Goal: Transaction & Acquisition: Subscribe to service/newsletter

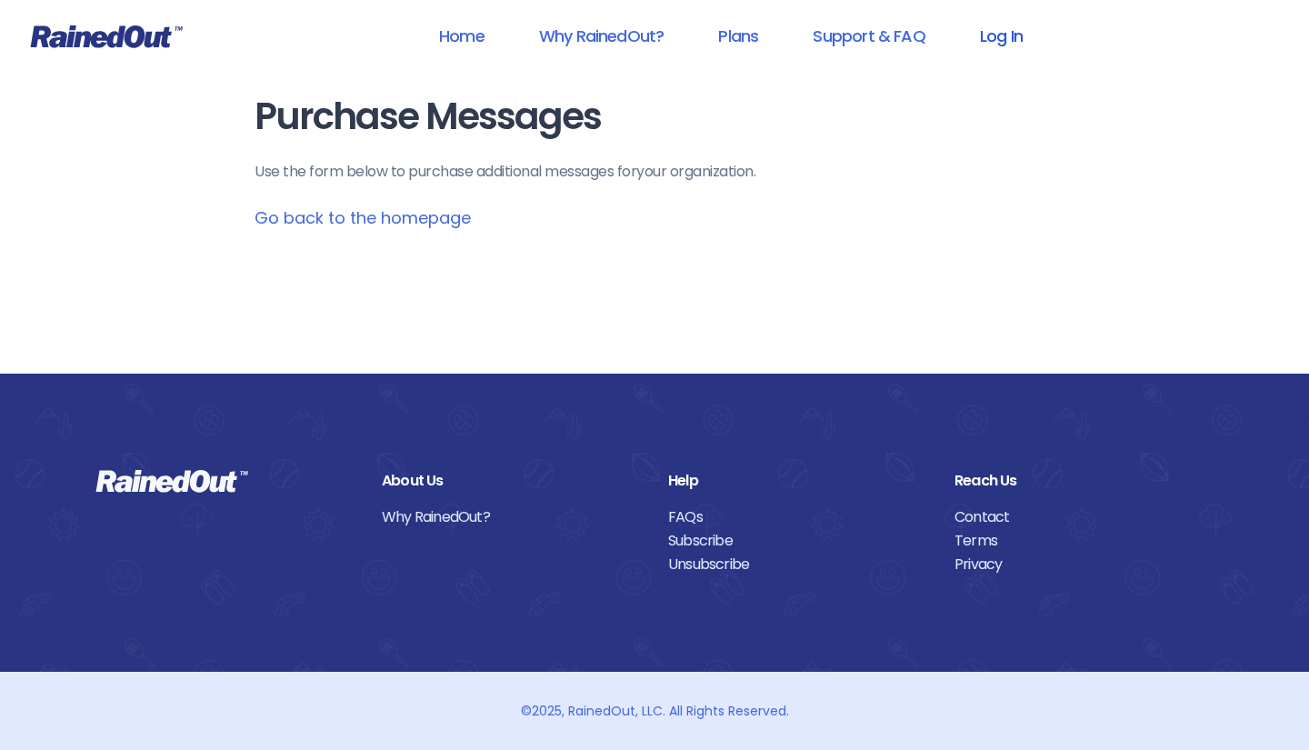
click at [1005, 36] on link "Log In" at bounding box center [1001, 35] width 90 height 41
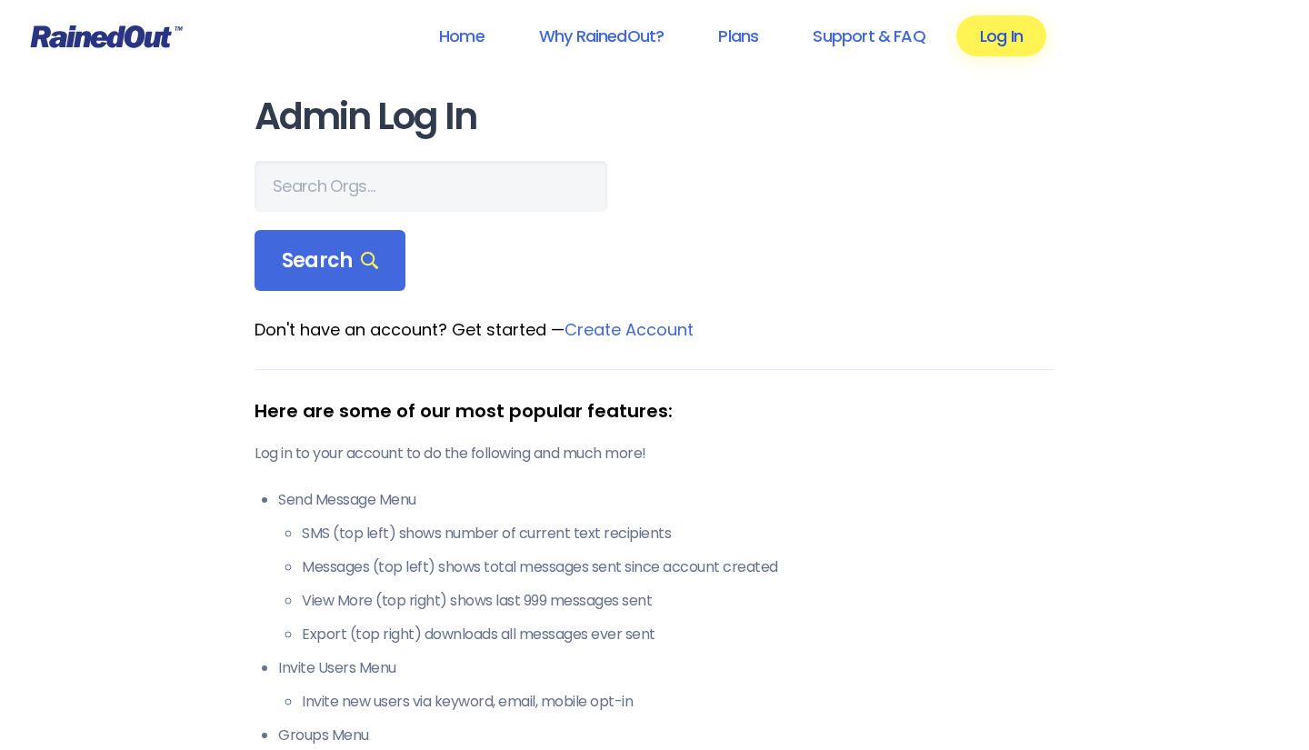
click at [987, 39] on link "Log In" at bounding box center [1001, 35] width 90 height 41
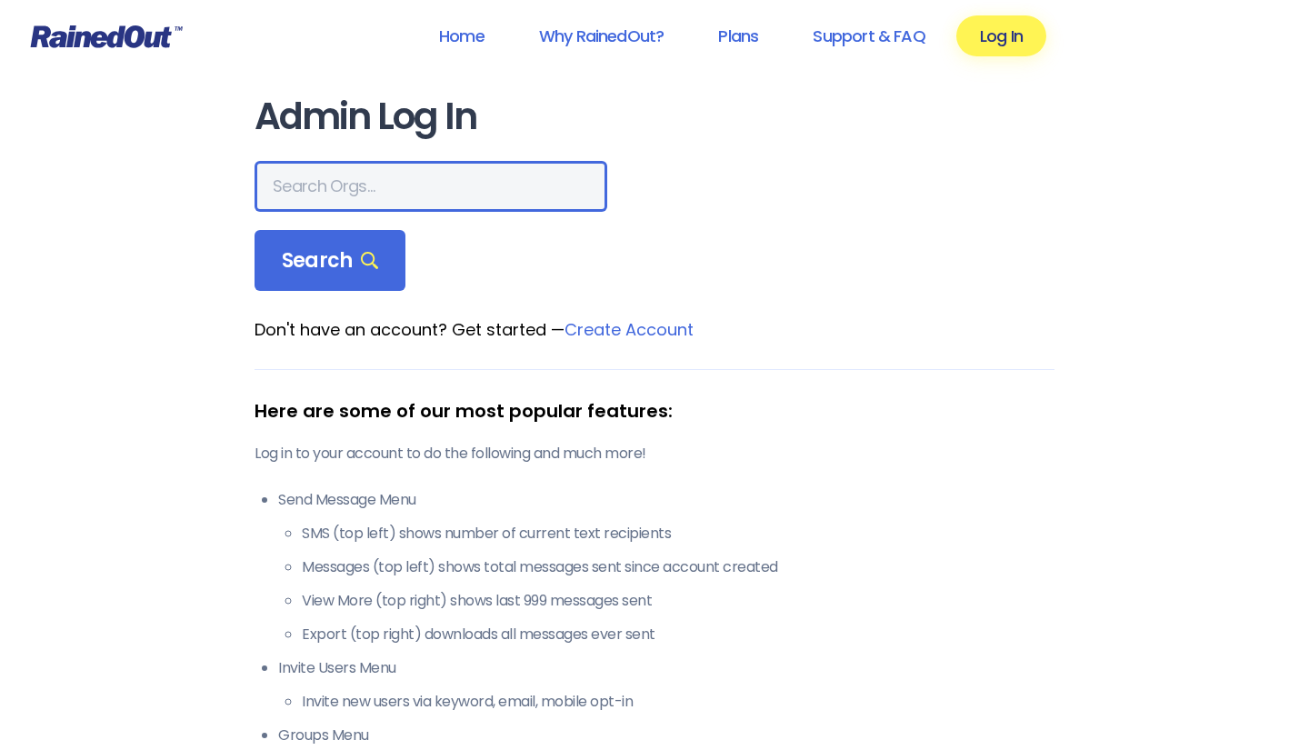
click at [375, 190] on input "text" at bounding box center [431, 186] width 353 height 51
type input "Plymouth dirt track racing"
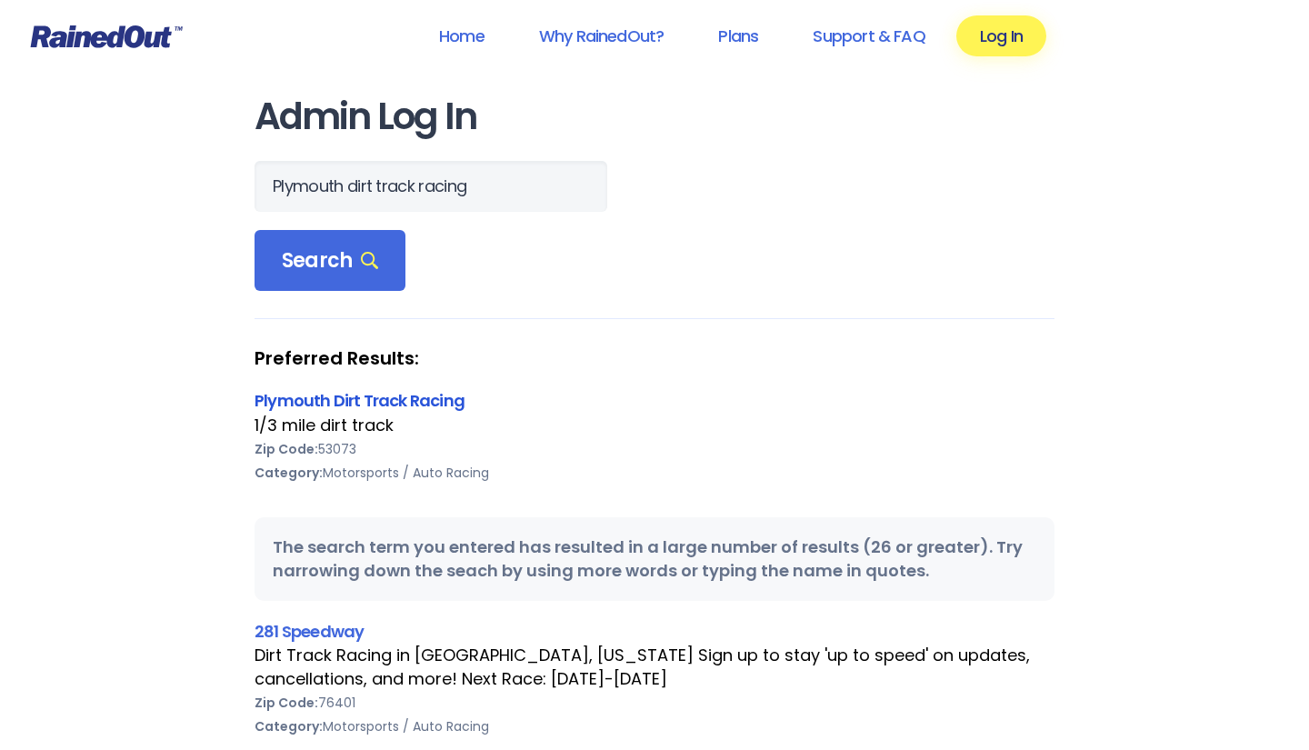
click at [308, 403] on link "Plymouth Dirt Track Racing" at bounding box center [360, 400] width 210 height 23
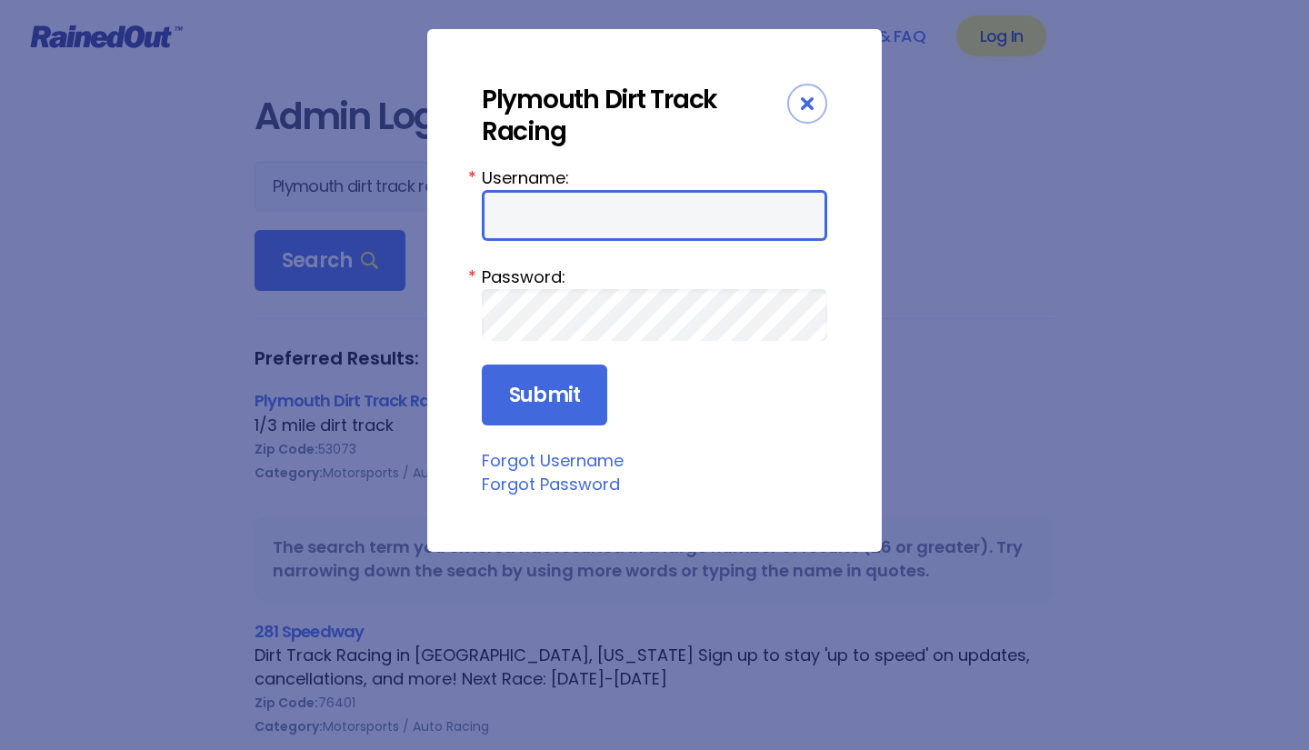
click at [798, 219] on input "Username:" at bounding box center [654, 215] width 345 height 51
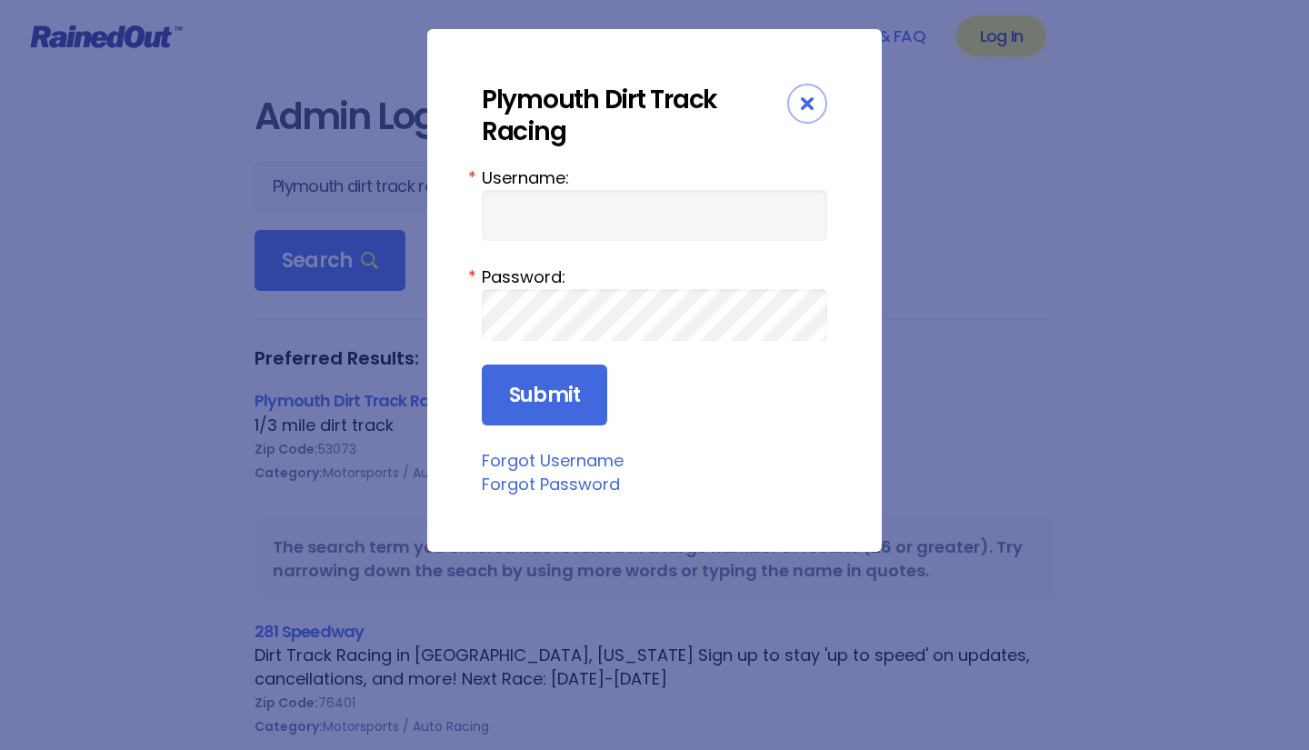
click at [809, 110] on div "Close" at bounding box center [807, 104] width 40 height 40
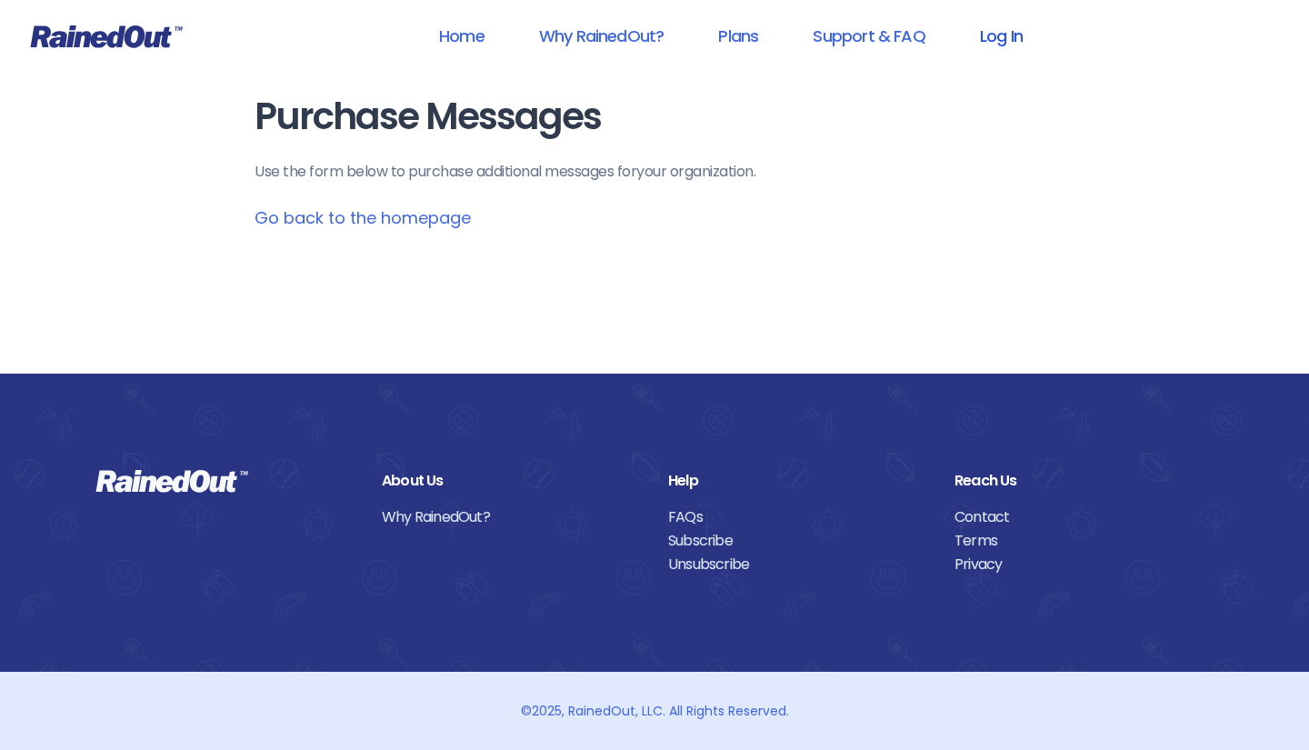
click at [1000, 29] on link "Log In" at bounding box center [1001, 35] width 90 height 41
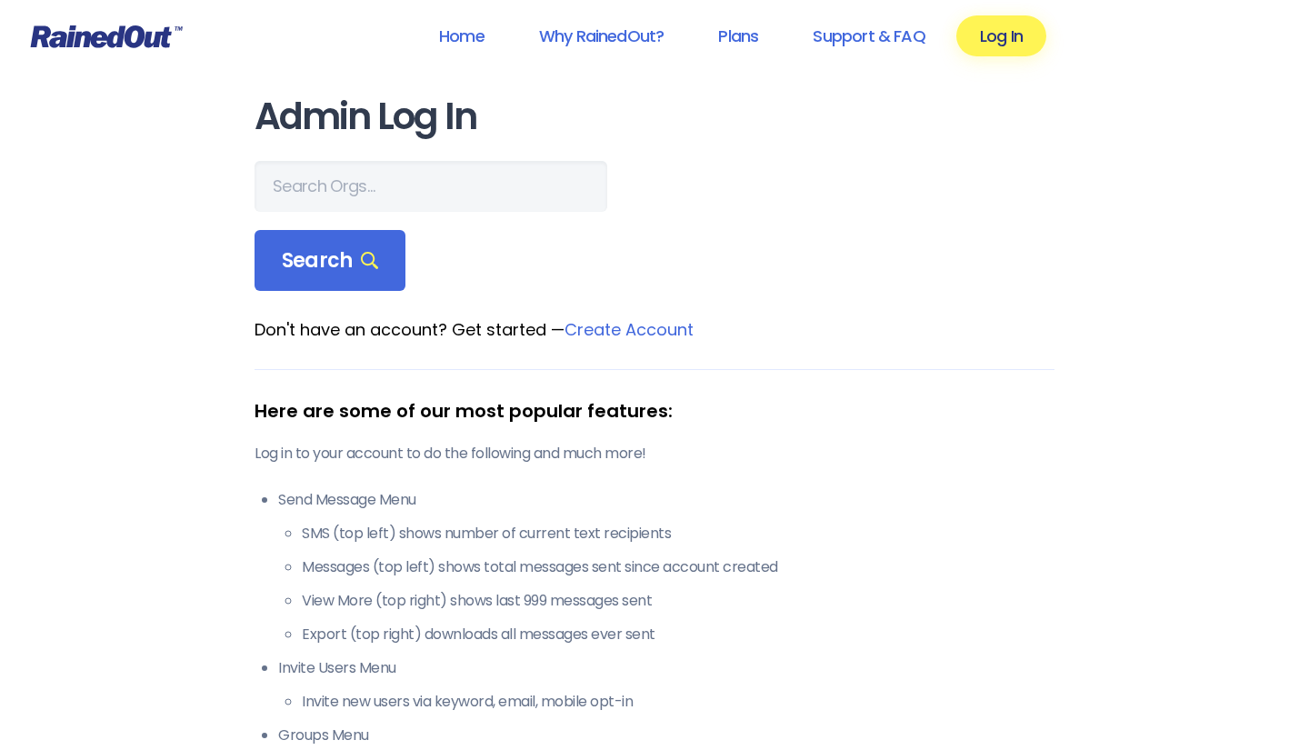
click at [633, 332] on link "Create Account" at bounding box center [629, 329] width 129 height 23
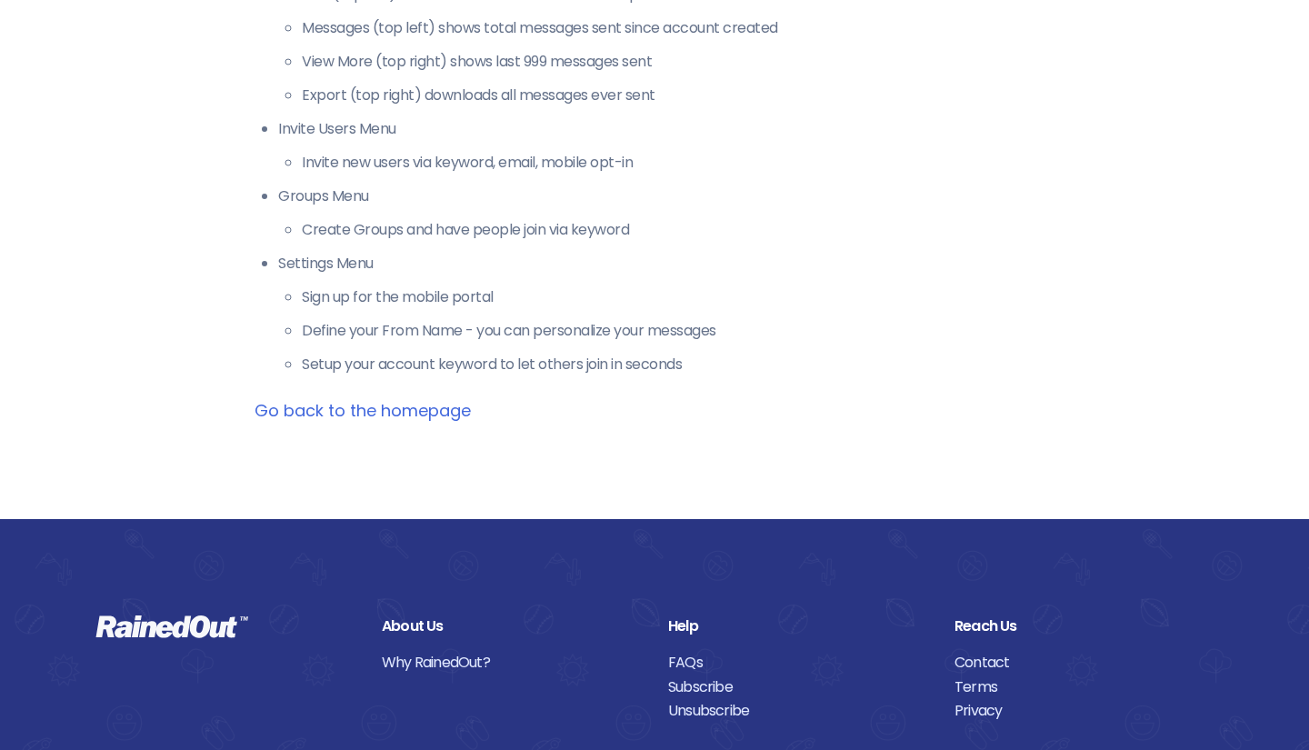
scroll to position [595, 0]
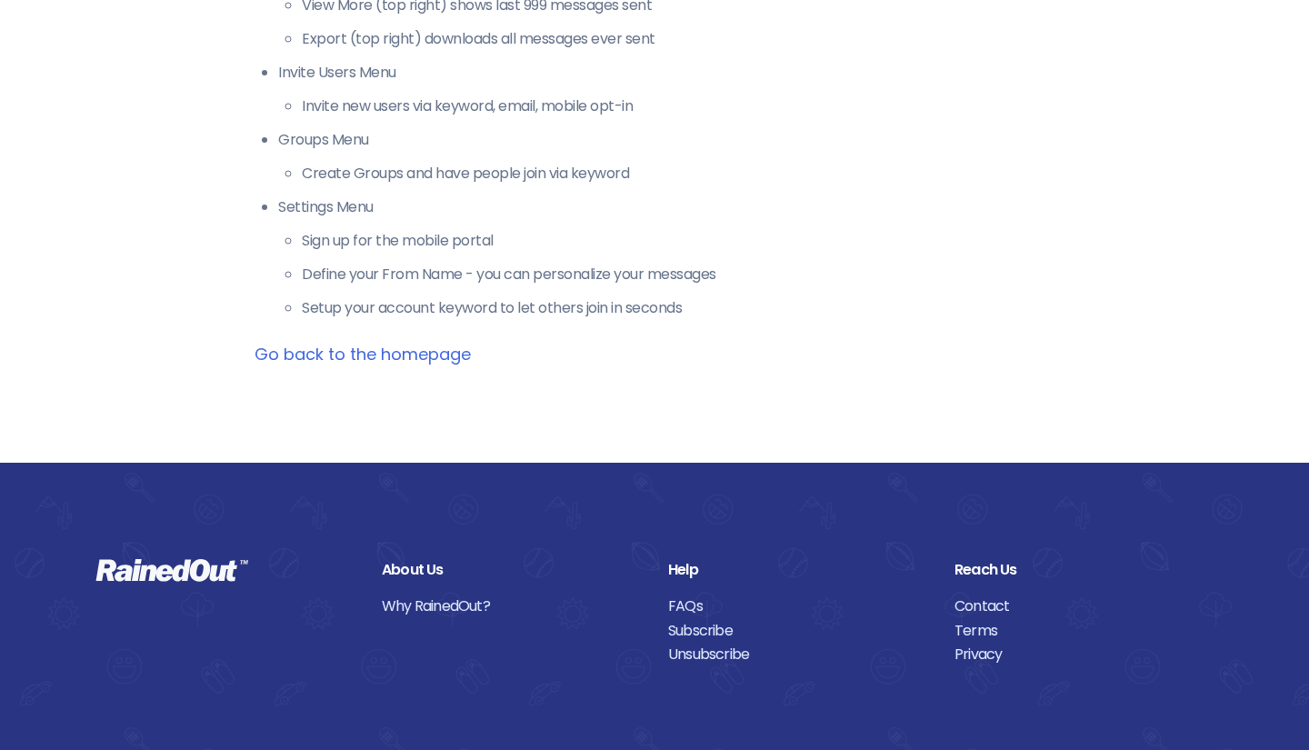
click at [385, 355] on link "Go back to the homepage" at bounding box center [363, 354] width 216 height 23
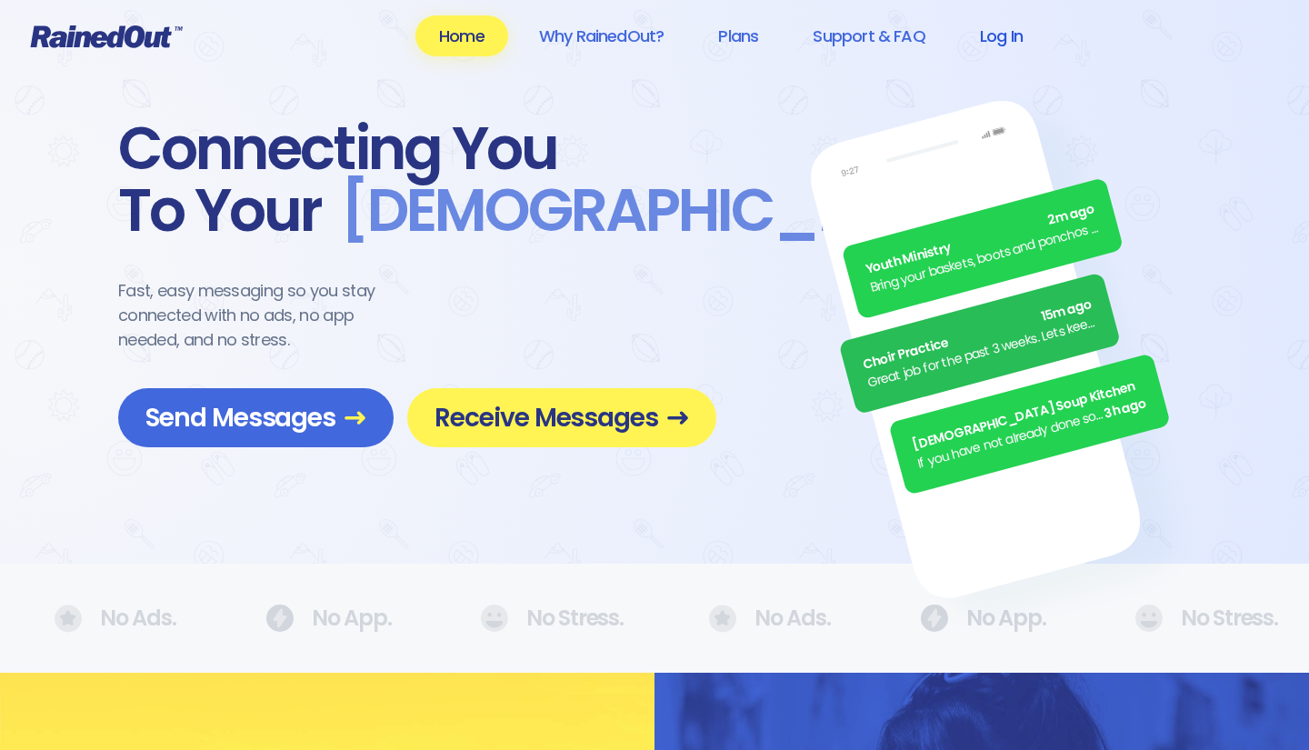
click at [998, 40] on link "Log In" at bounding box center [1001, 35] width 90 height 41
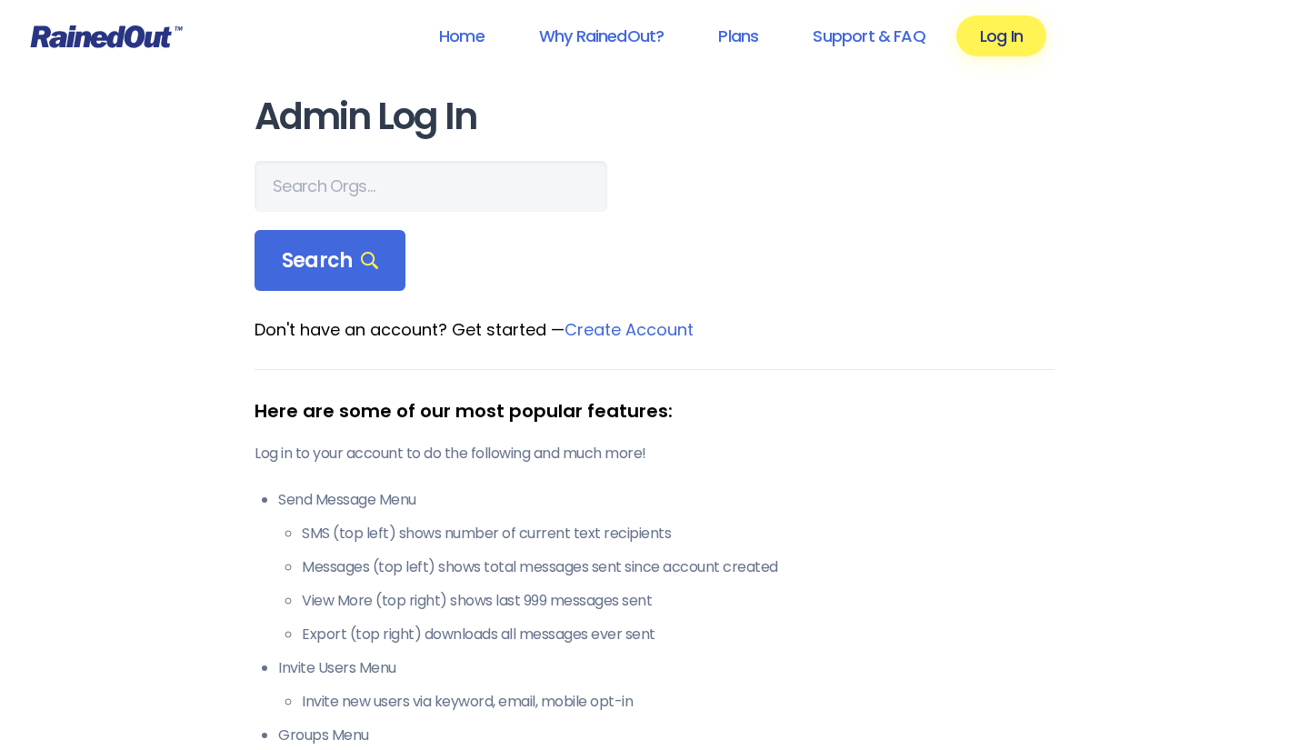
click at [673, 326] on link "Create Account" at bounding box center [629, 329] width 129 height 23
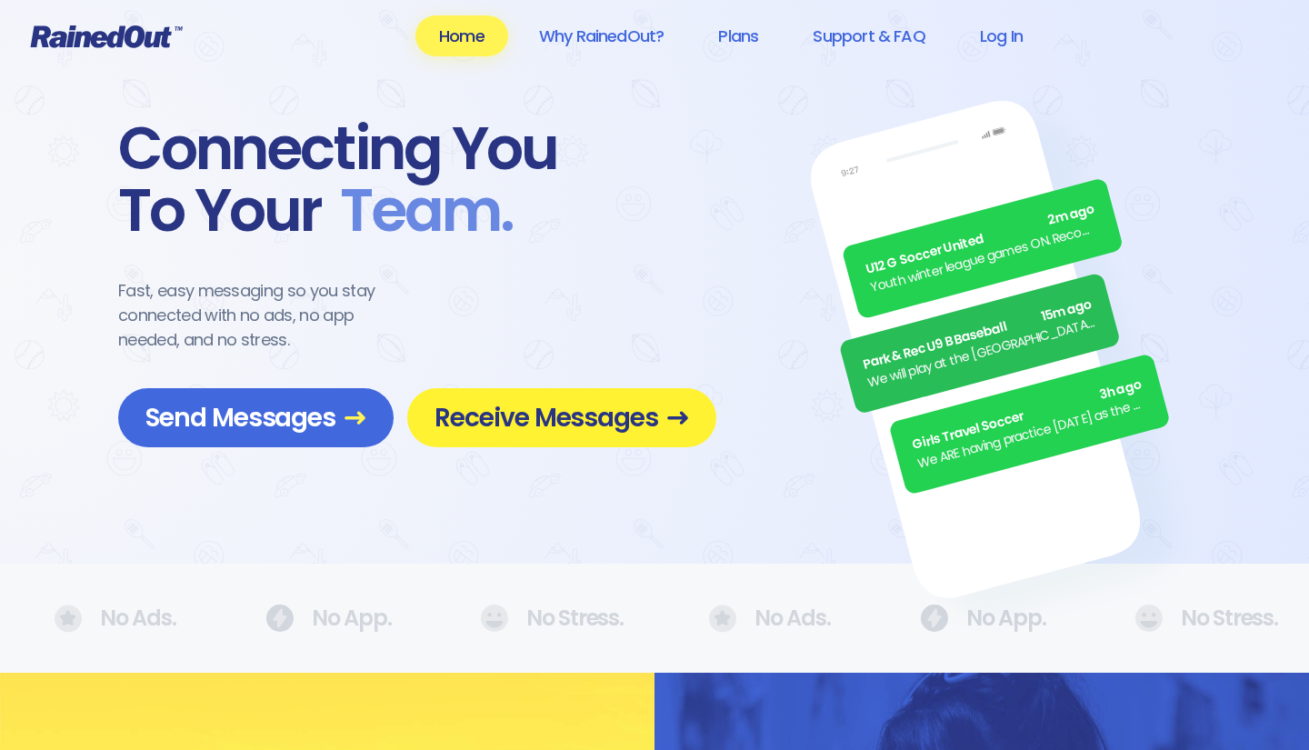
click at [512, 419] on span "Receive Messages" at bounding box center [562, 418] width 255 height 32
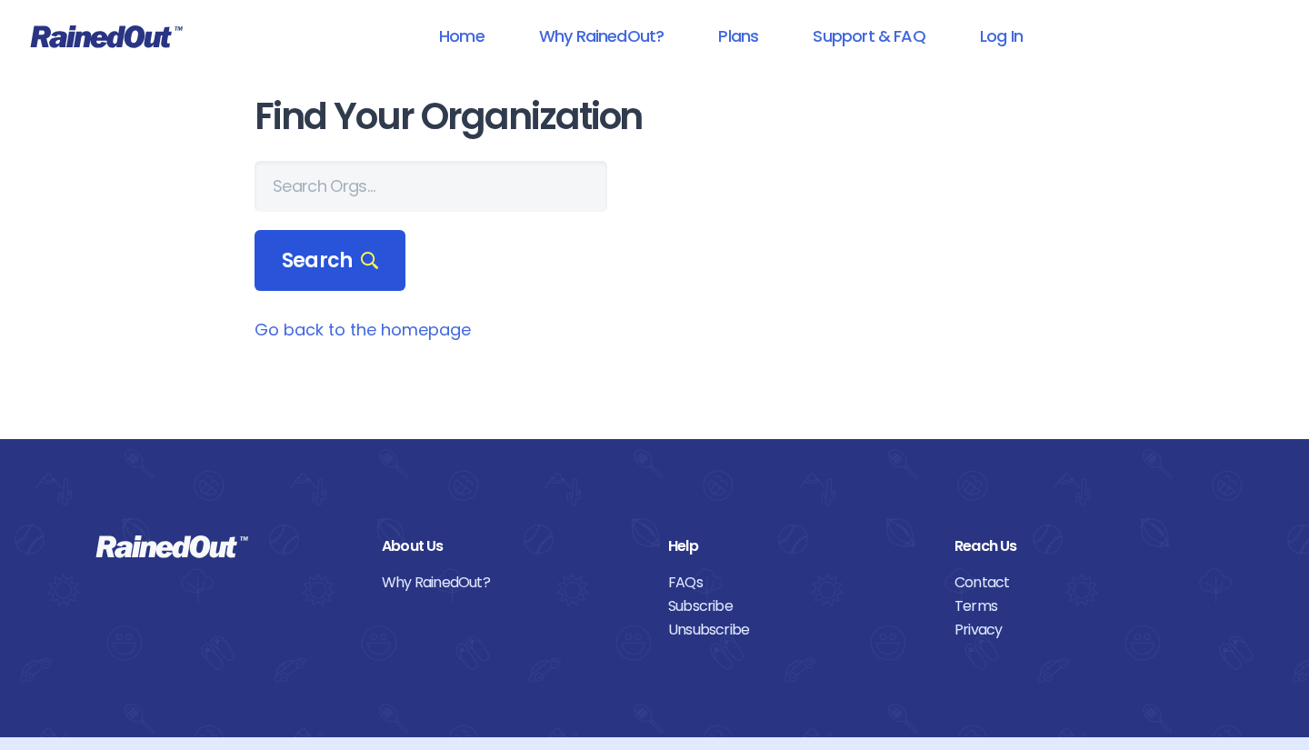
click at [336, 266] on span "Search" at bounding box center [330, 260] width 96 height 25
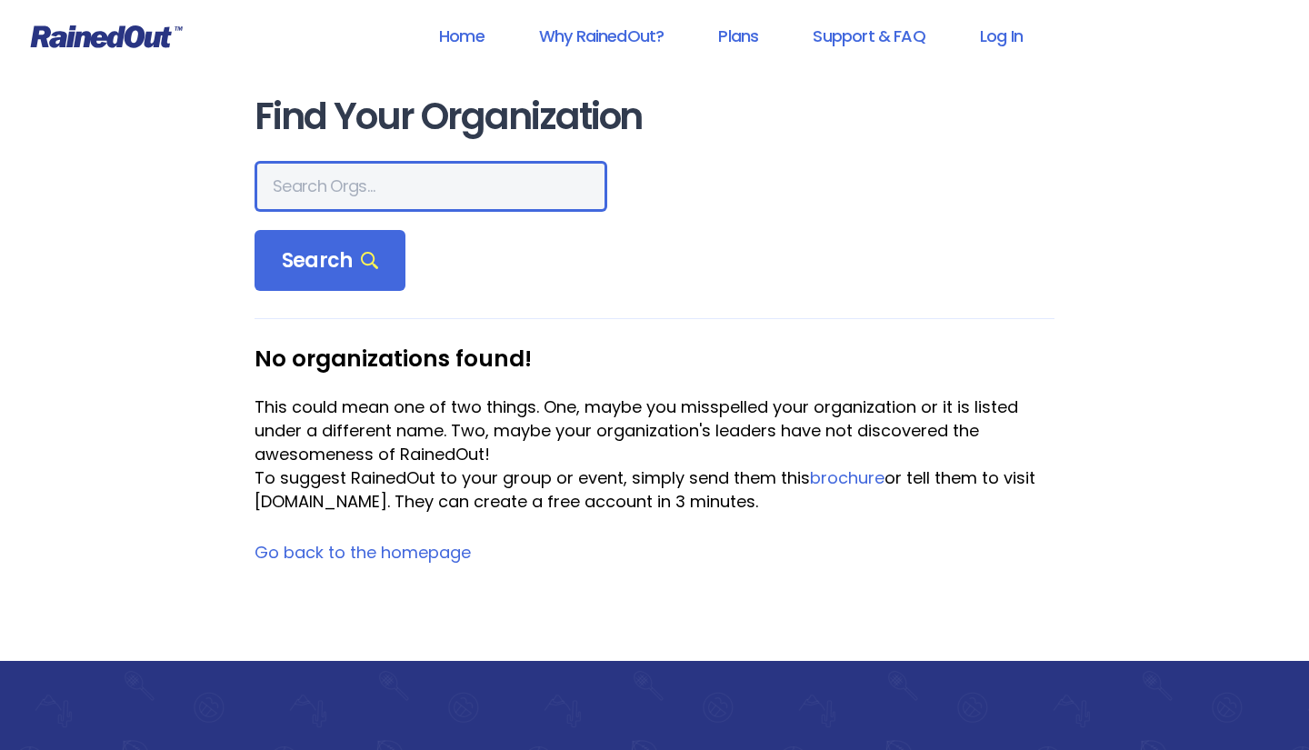
click at [387, 181] on input "text" at bounding box center [431, 186] width 353 height 51
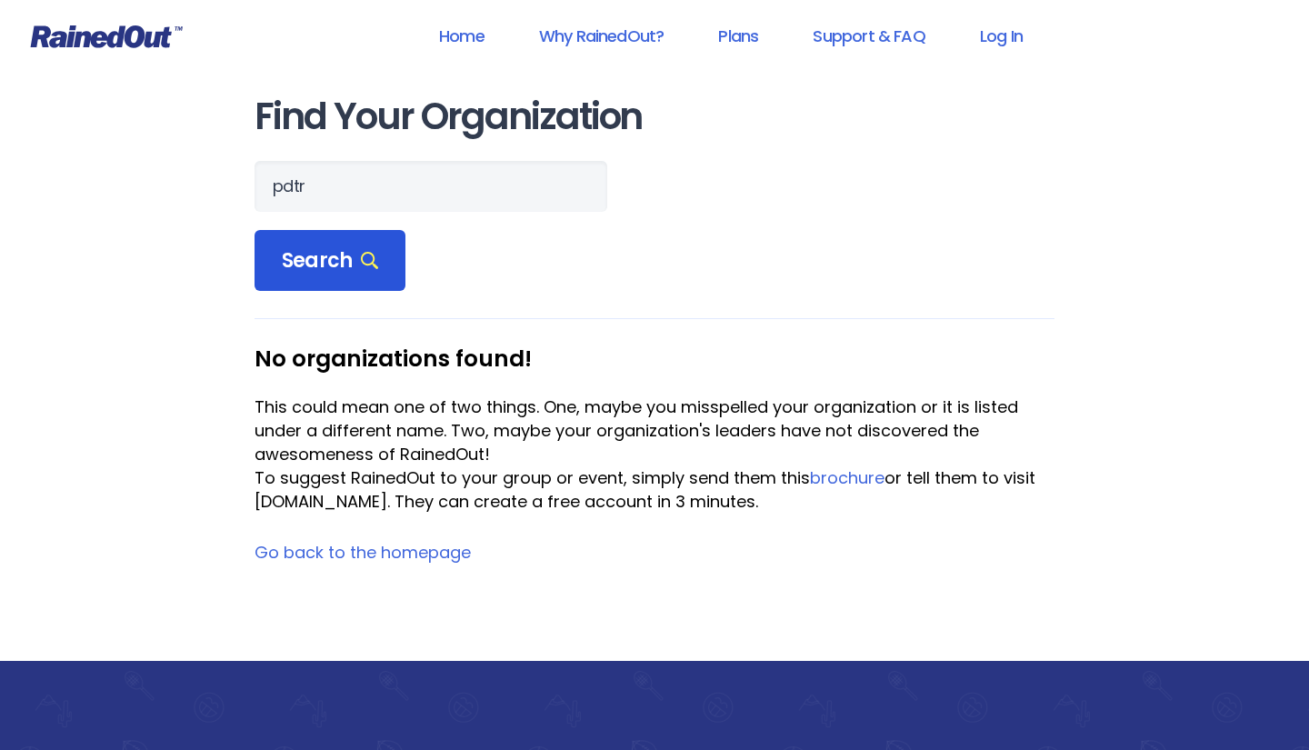
click at [339, 265] on span "Search" at bounding box center [330, 260] width 96 height 25
click at [324, 261] on span "Search" at bounding box center [330, 260] width 96 height 25
click at [346, 260] on span "Search" at bounding box center [330, 260] width 96 height 25
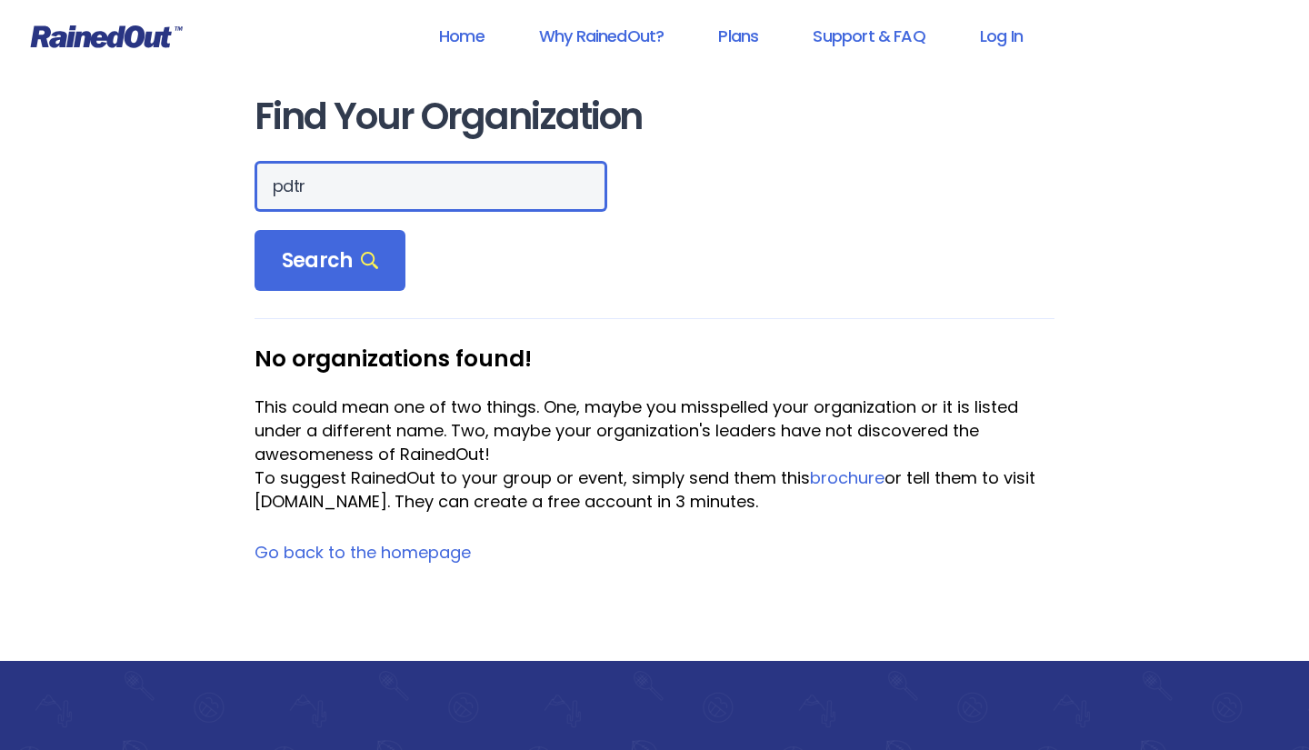
click at [322, 186] on input "pdtr" at bounding box center [431, 186] width 353 height 51
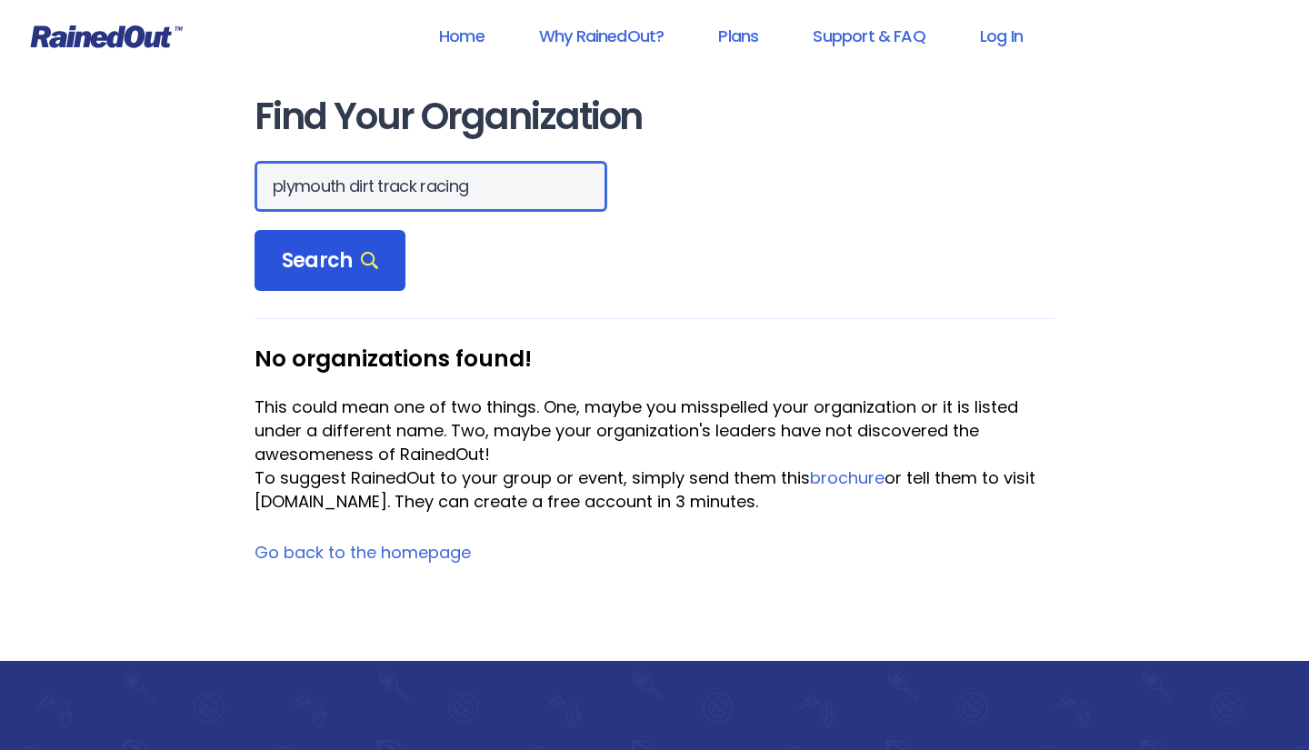
type input "plymouth dirt track racing"
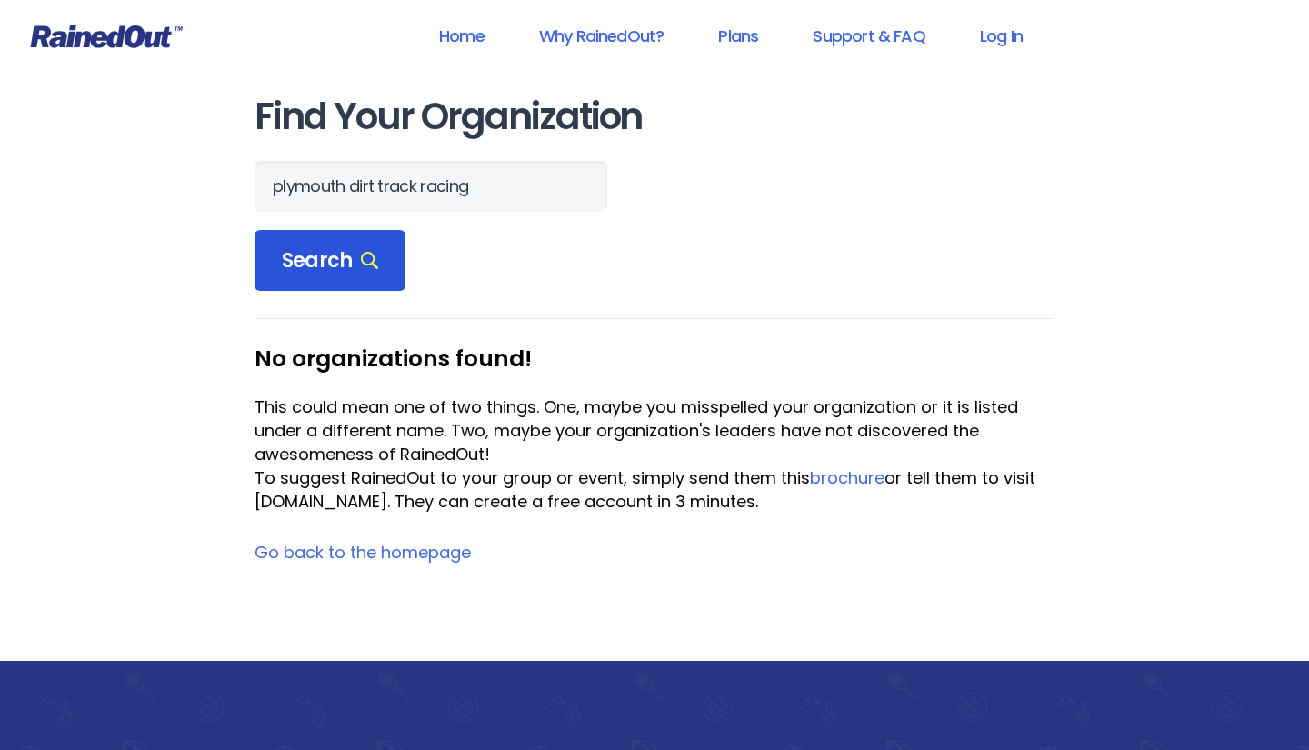
click at [288, 257] on span "Search" at bounding box center [330, 260] width 96 height 25
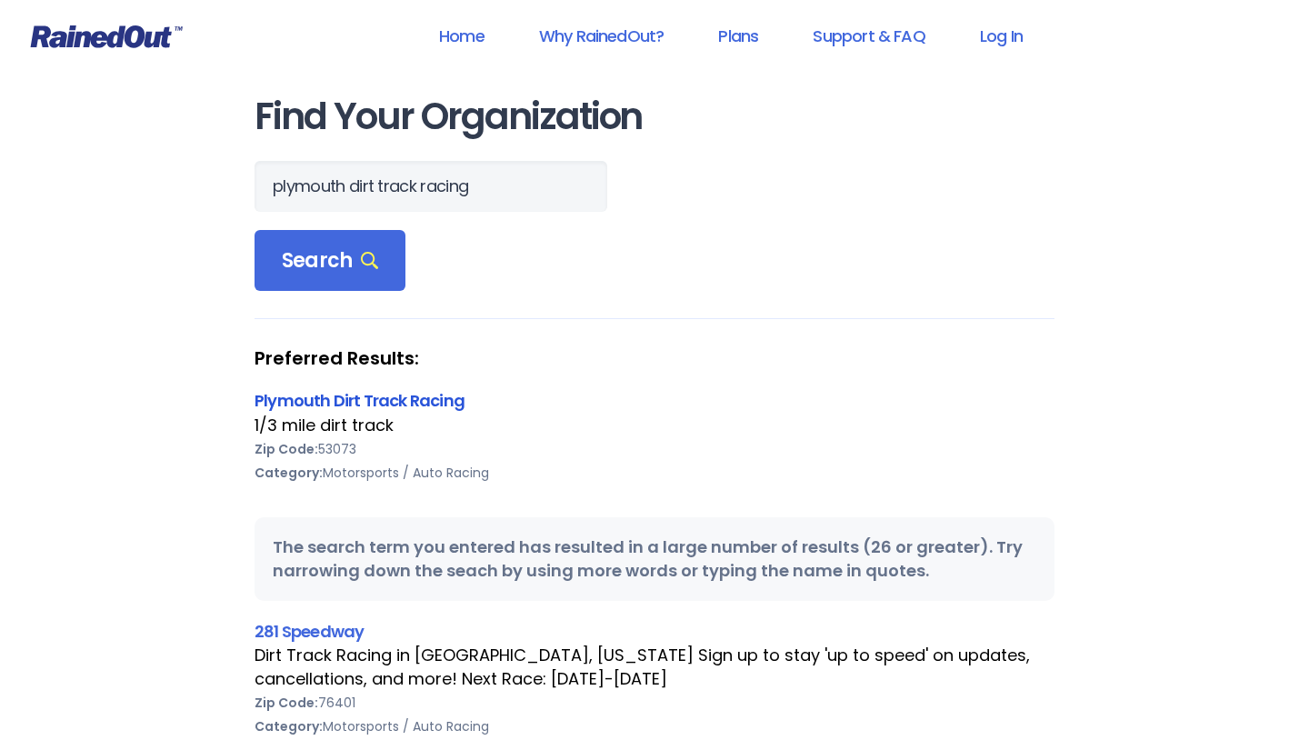
click at [313, 404] on link "Plymouth Dirt Track Racing" at bounding box center [360, 400] width 210 height 23
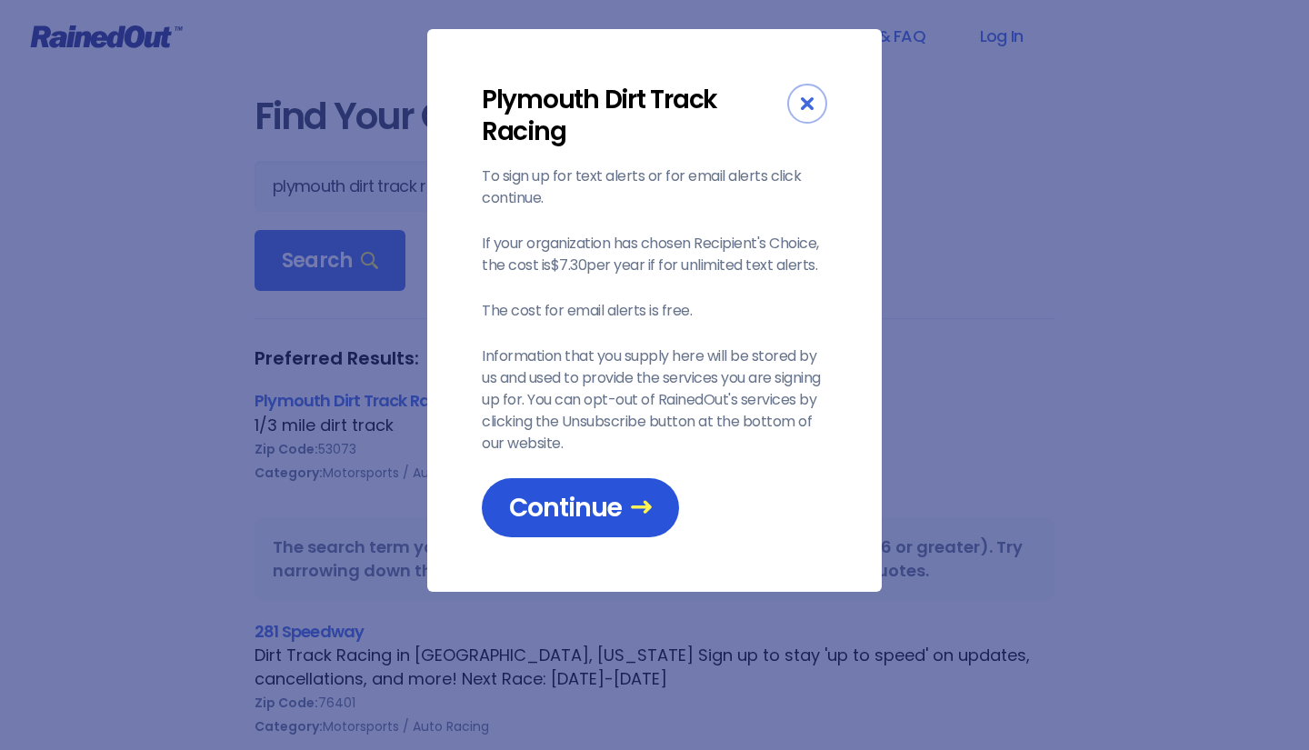
click at [602, 509] on span "Continue" at bounding box center [580, 508] width 143 height 32
